Goal: Browse casually

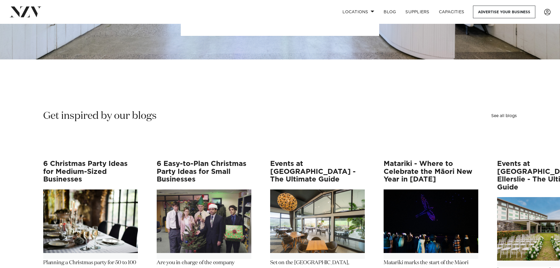
scroll to position [647, 0]
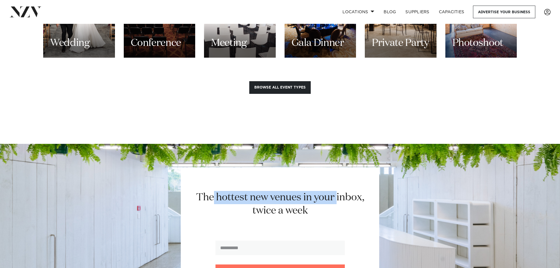
drag, startPoint x: 214, startPoint y: 184, endPoint x: 339, endPoint y: 185, distance: 124.6
click at [339, 191] on h2 "The hottest new venues in your inbox, twice a week" at bounding box center [280, 204] width 182 height 26
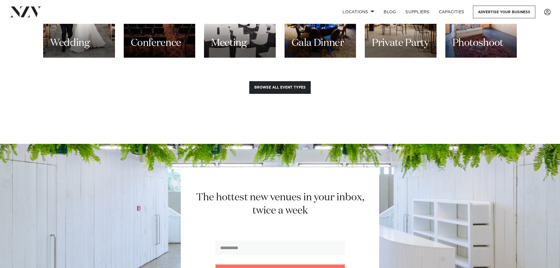
drag, startPoint x: 321, startPoint y: 196, endPoint x: 317, endPoint y: 197, distance: 3.3
click at [320, 196] on h2 "The hottest new venues in your inbox, twice a week" at bounding box center [280, 204] width 182 height 26
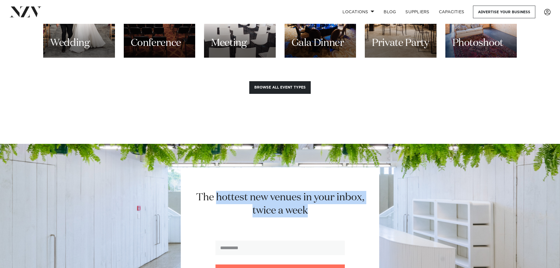
drag, startPoint x: 317, startPoint y: 197, endPoint x: 215, endPoint y: 177, distance: 104.2
click at [215, 177] on div "The hottest new venues in your inbox, twice a week Join the newsletter" at bounding box center [280, 233] width 198 height 133
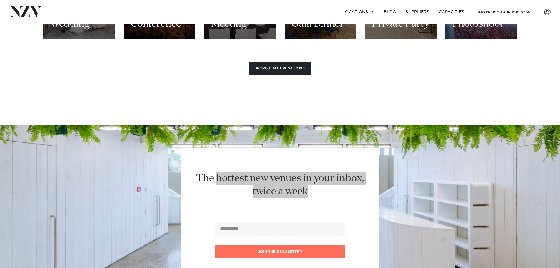
scroll to position [705, 0]
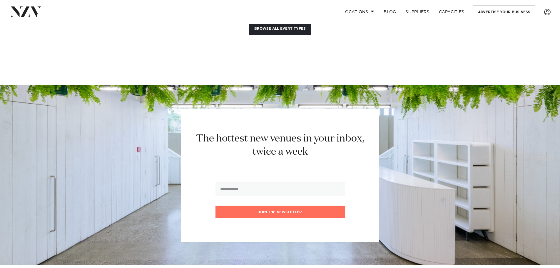
click at [195, 132] on h2 "The hottest new venues in your inbox, twice a week" at bounding box center [280, 145] width 182 height 26
drag, startPoint x: 196, startPoint y: 126, endPoint x: 313, endPoint y: 129, distance: 117.0
click at [312, 132] on h2 "The hottest new venues in your inbox, twice a week" at bounding box center [280, 145] width 182 height 26
click at [324, 145] on h2 "The hottest new venues in your inbox, twice a week" at bounding box center [280, 145] width 182 height 26
